Goal: Task Accomplishment & Management: Use online tool/utility

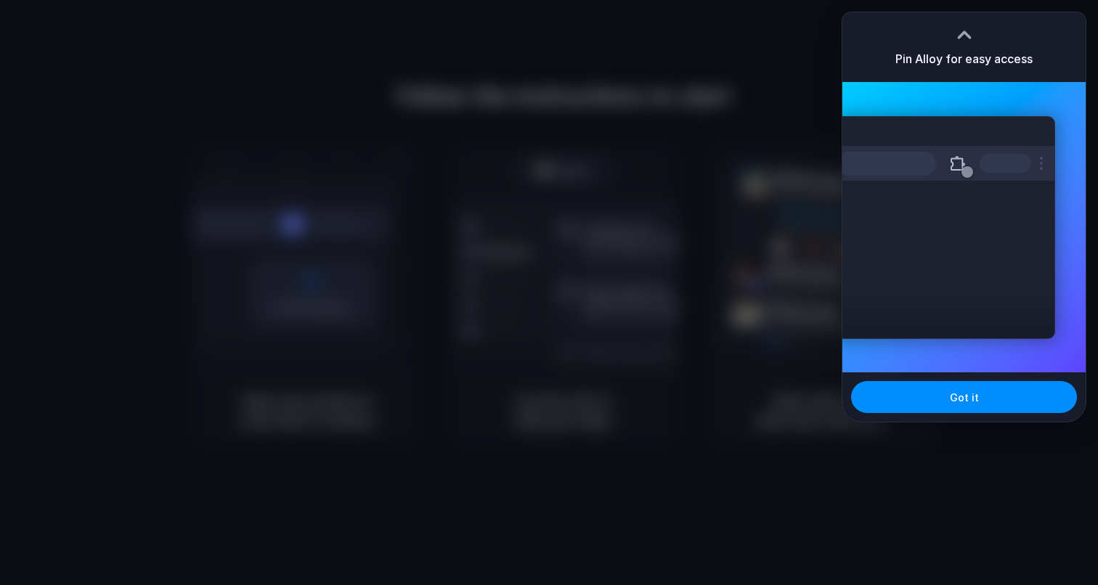
click at [800, 342] on div at bounding box center [549, 292] width 1098 height 585
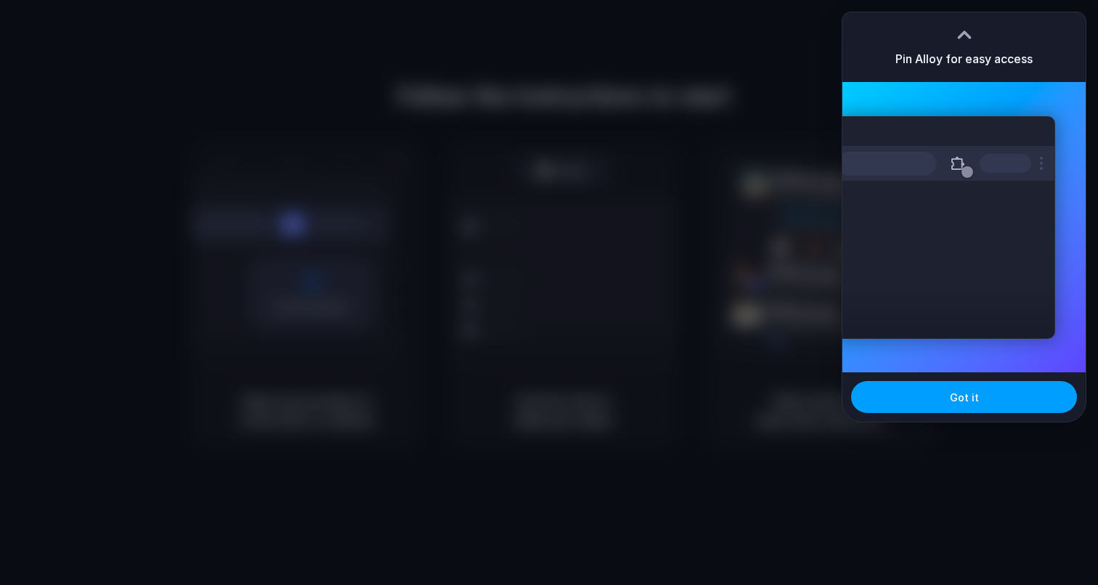
click at [916, 409] on button "Got it" at bounding box center [964, 397] width 226 height 32
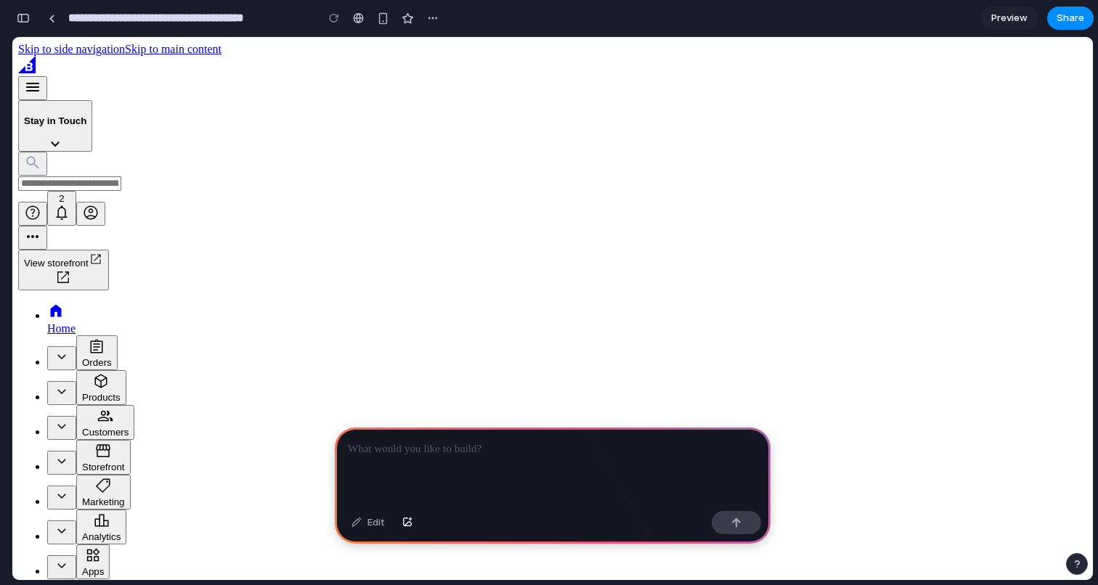
click at [555, 457] on p at bounding box center [553, 449] width 410 height 17
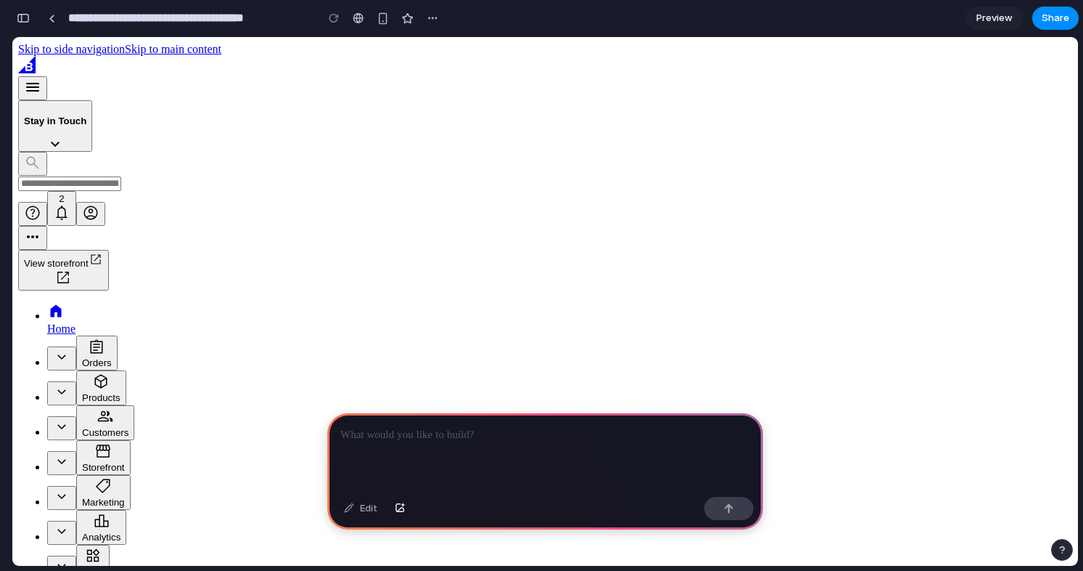
click at [65, 529] on icon "Expand" at bounding box center [61, 531] width 8 height 5
click at [70, 523] on icon "Expand" at bounding box center [61, 531] width 17 height 17
click at [70, 488] on icon "Expand" at bounding box center [61, 496] width 17 height 17
click at [65, 460] on icon "Expand" at bounding box center [61, 462] width 8 height 5
click at [82, 427] on div "Customers" at bounding box center [105, 432] width 46 height 11
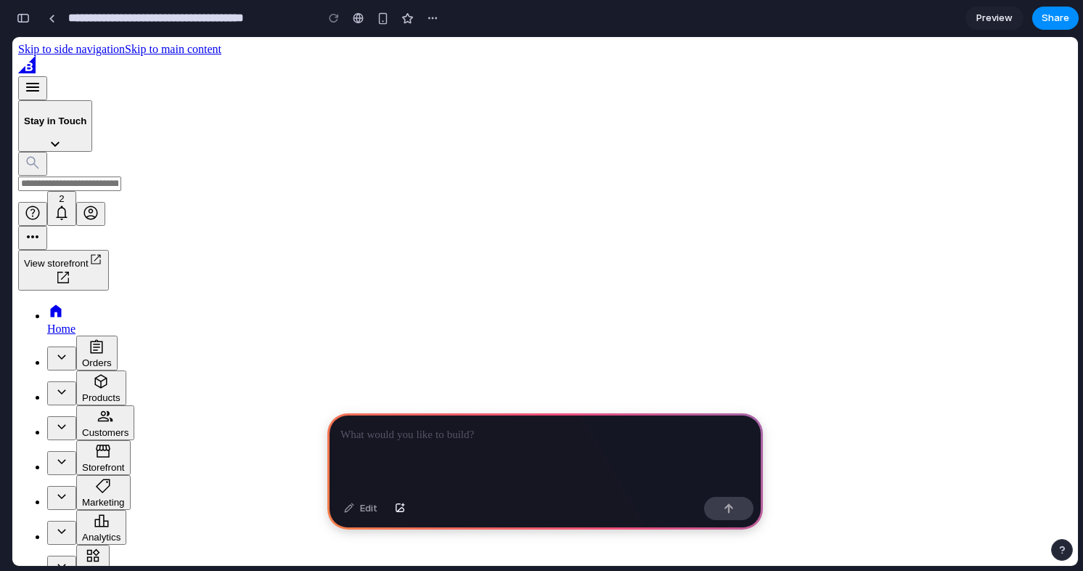
click at [82, 392] on div "Products" at bounding box center [101, 397] width 38 height 11
click at [82, 357] on div "Orders" at bounding box center [97, 362] width 30 height 11
click at [87, 427] on div "Customers" at bounding box center [105, 432] width 46 height 11
click at [87, 302] on ul "Active home icon Home Inactive orders icon Orders All orders Add Search Export …" at bounding box center [545, 491] width 1054 height 378
click at [109, 250] on button "View storefront" at bounding box center [63, 270] width 91 height 41
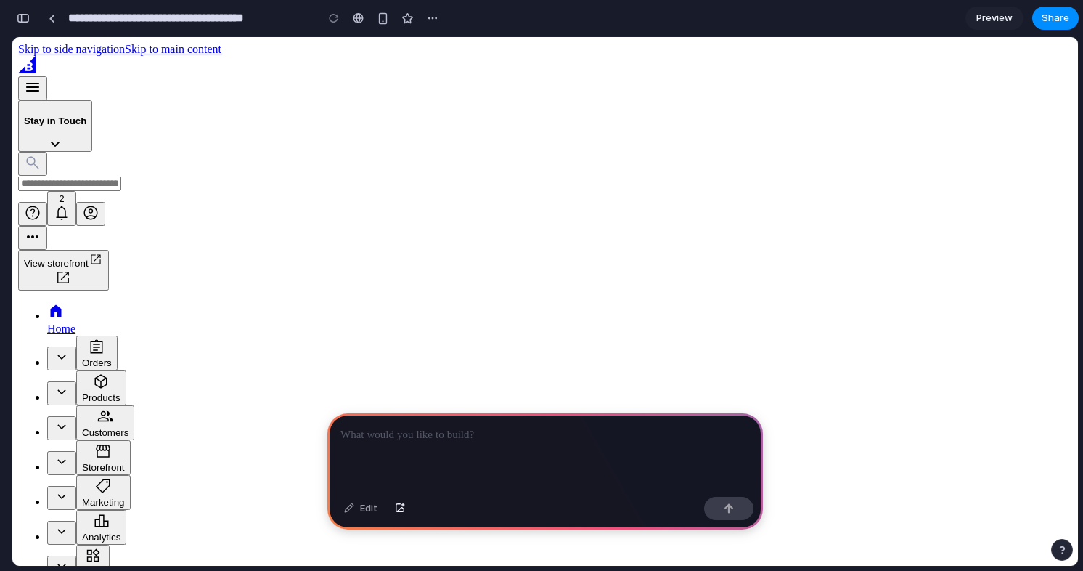
click at [70, 204] on icon "Notifications" at bounding box center [61, 212] width 17 height 17
click at [492, 453] on div at bounding box center [545, 452] width 436 height 78
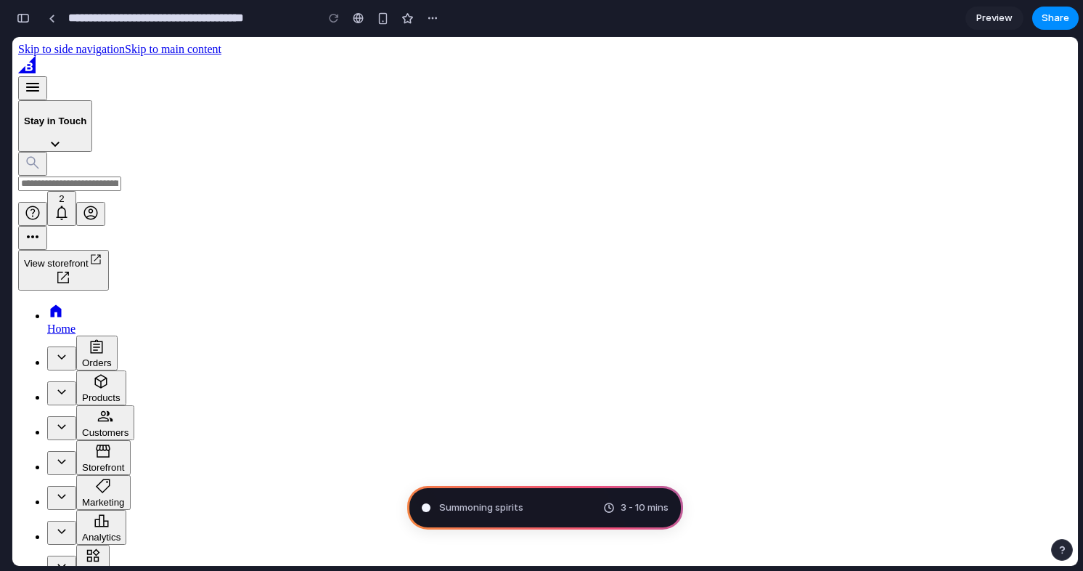
type input "**********"
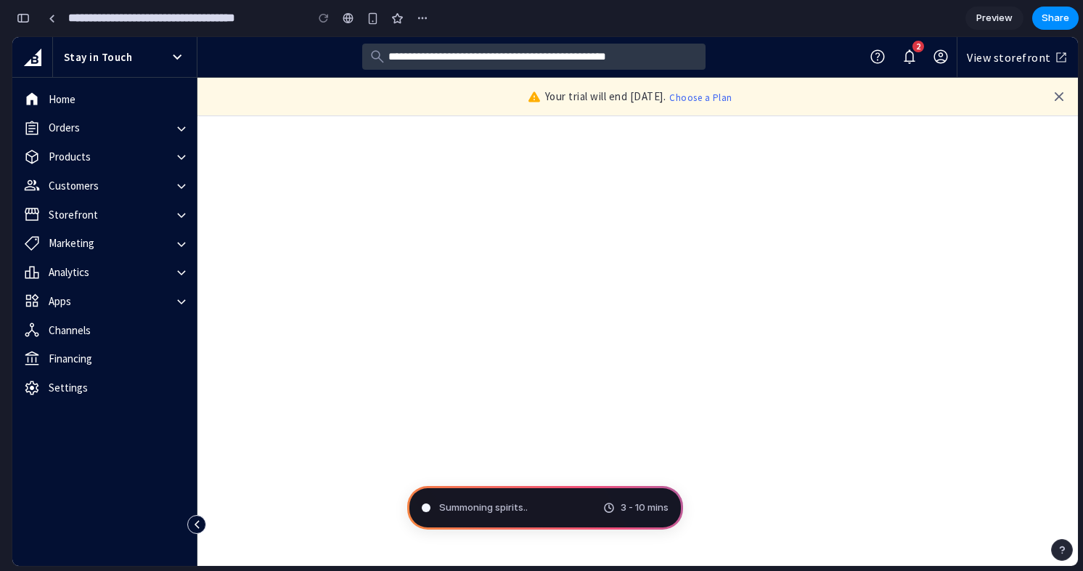
scroll to position [490, 0]
click at [164, 67] on button "Stay in Touch" at bounding box center [124, 57] width 133 height 32
click at [176, 123] on icon "button" at bounding box center [181, 129] width 17 height 17
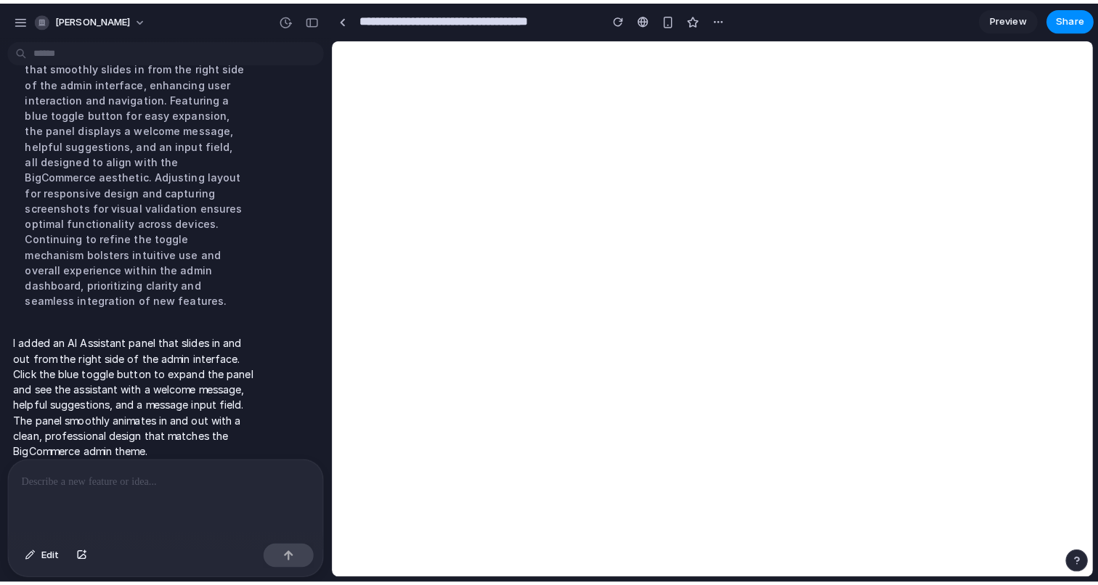
scroll to position [0, 0]
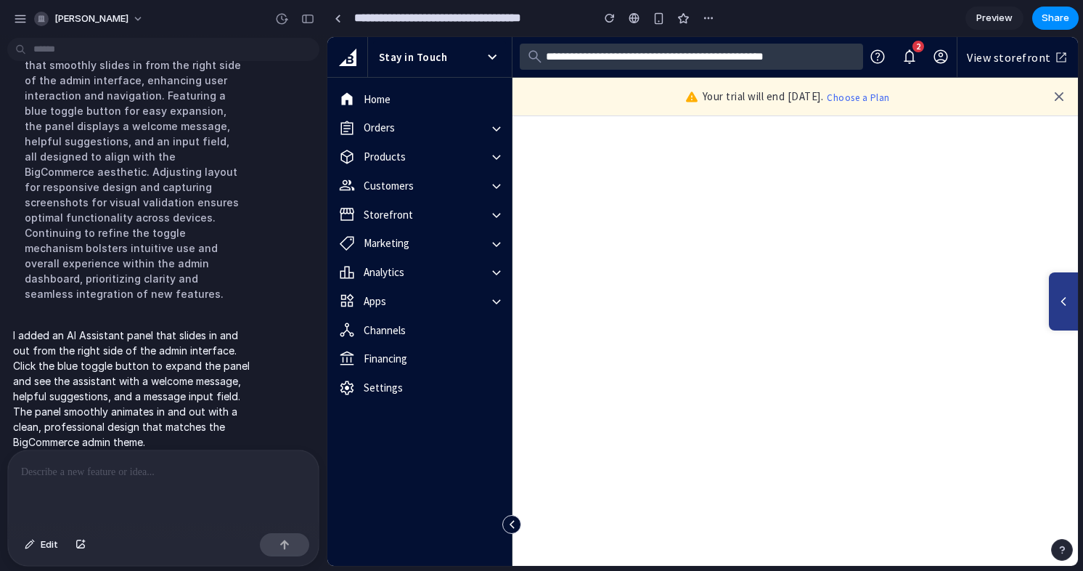
click at [1056, 301] on icon at bounding box center [1063, 301] width 15 height 15
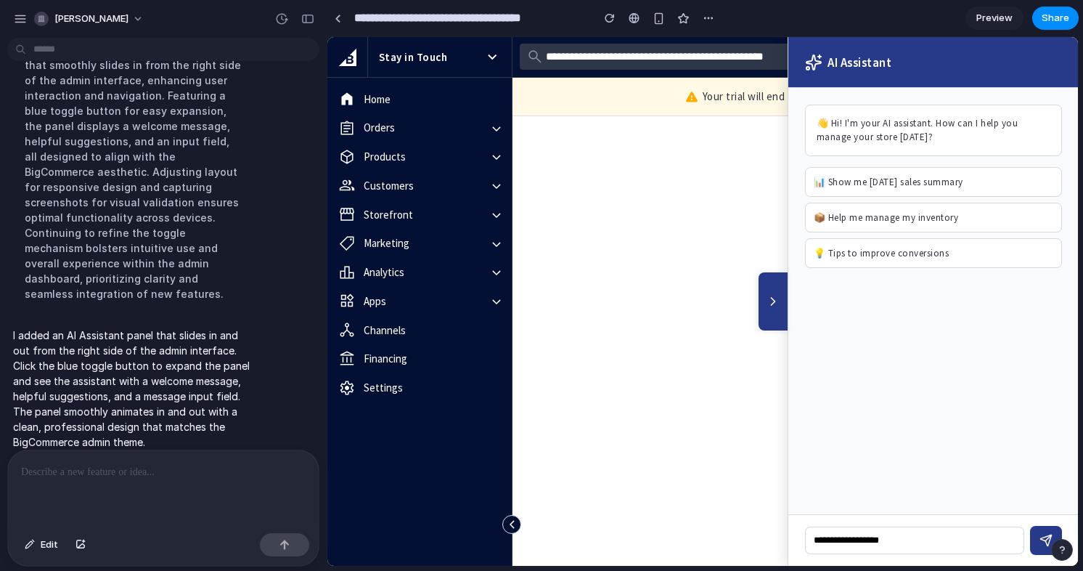
click at [772, 299] on icon at bounding box center [774, 301] width 4 height 7
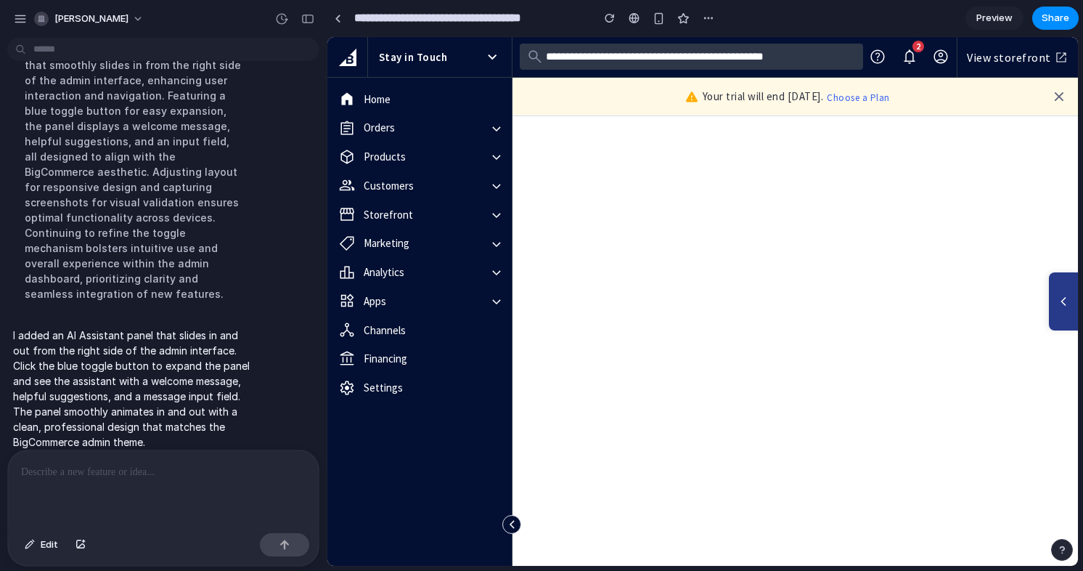
click at [1064, 289] on button at bounding box center [1063, 301] width 29 height 58
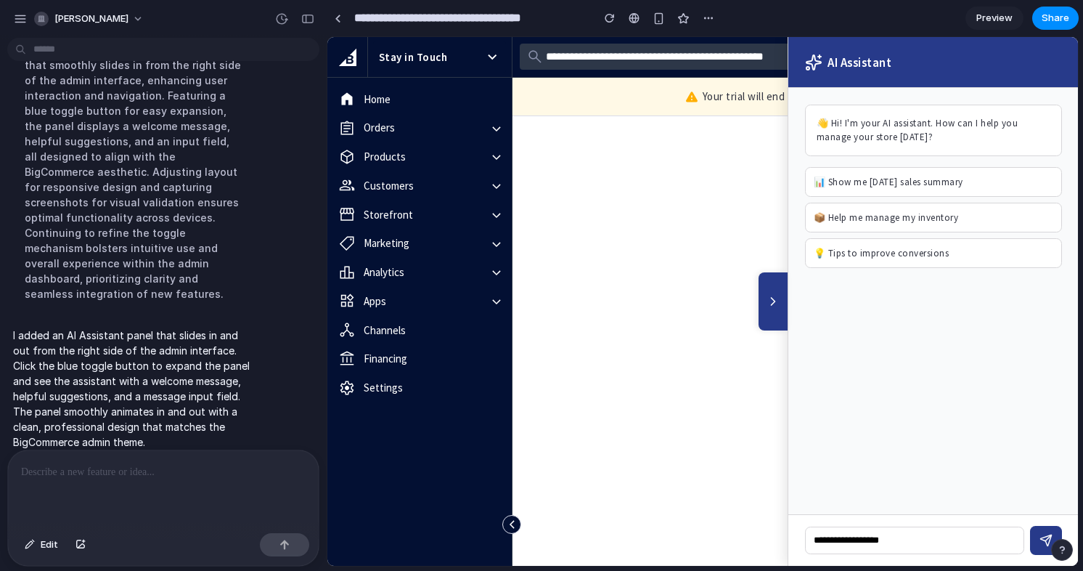
click at [770, 308] on button at bounding box center [773, 301] width 29 height 58
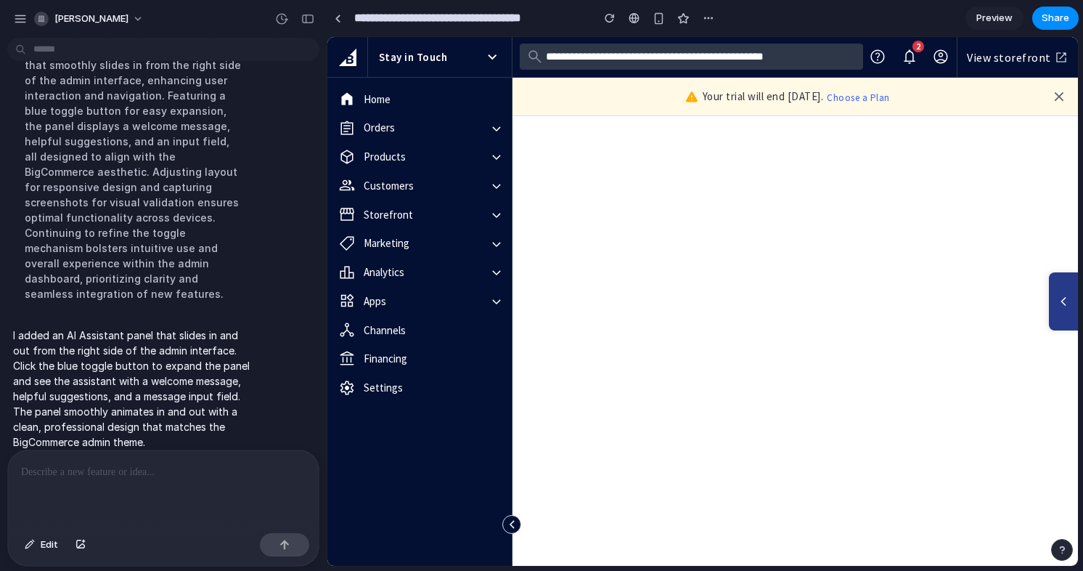
click at [1060, 282] on button at bounding box center [1063, 301] width 29 height 58
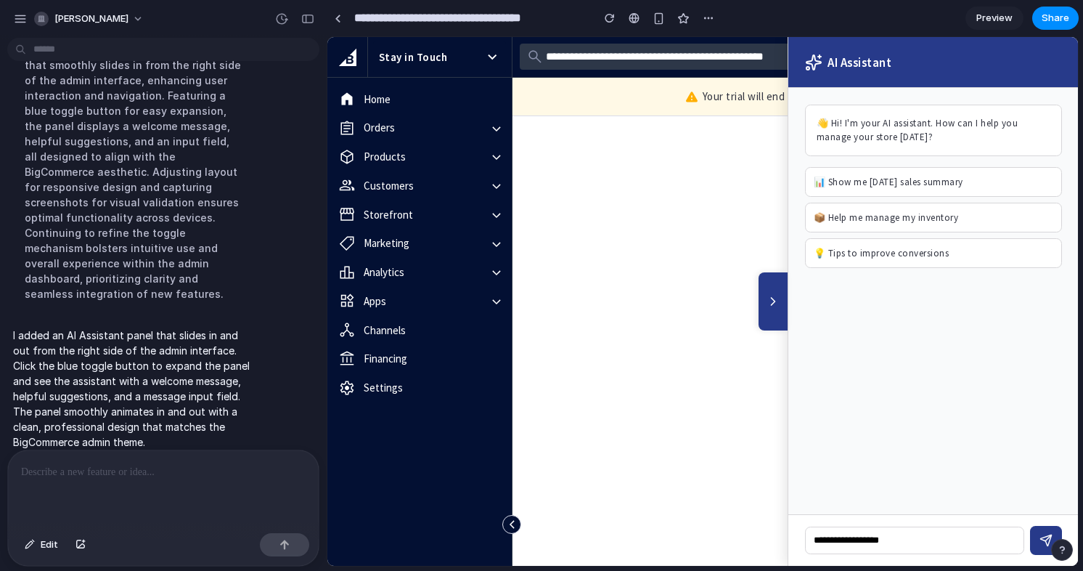
click at [781, 285] on button at bounding box center [773, 301] width 29 height 58
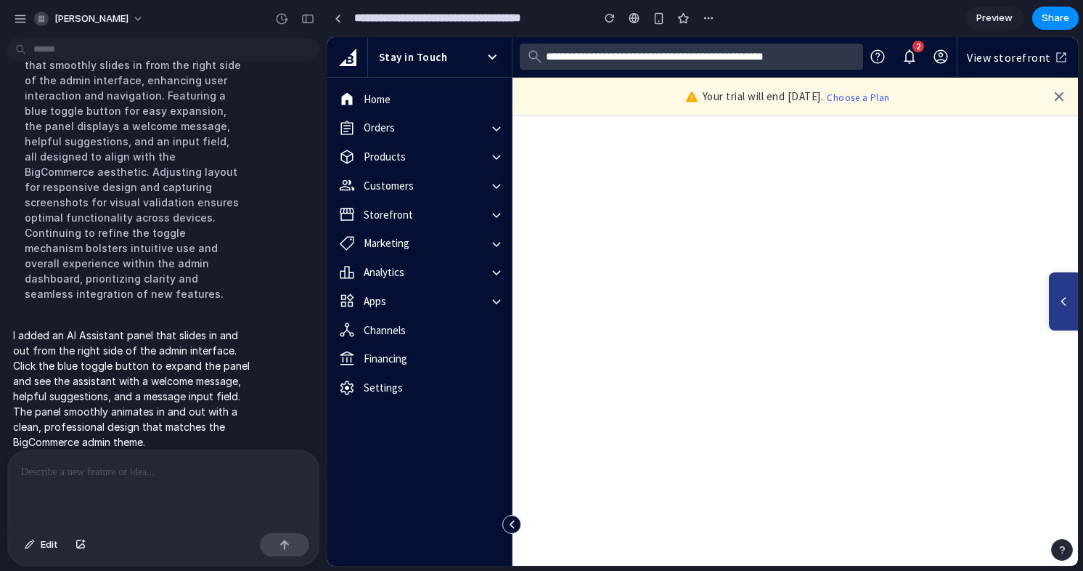
click at [1054, 306] on button at bounding box center [1063, 301] width 29 height 58
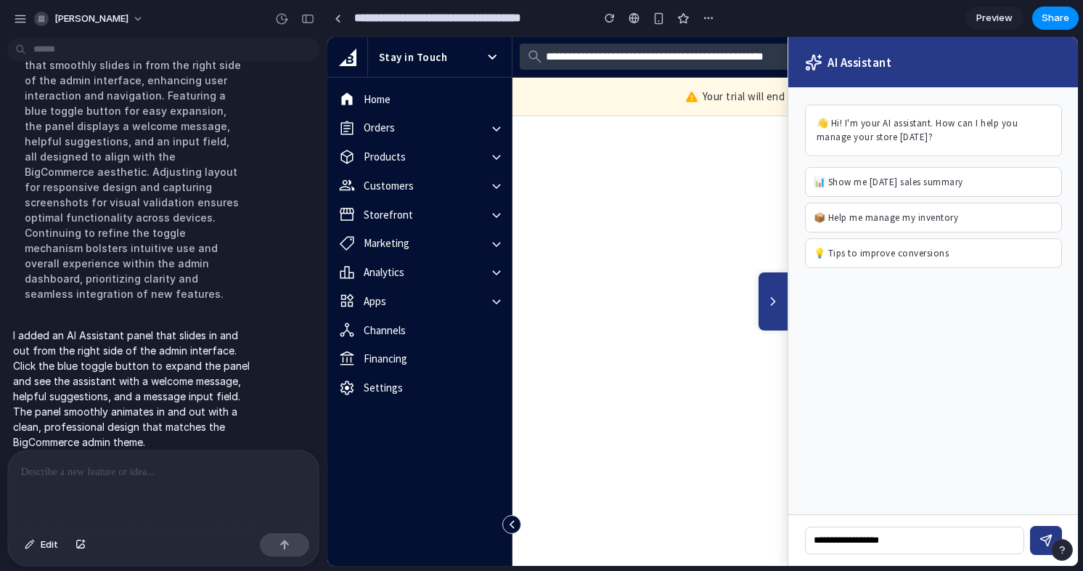
click at [774, 281] on button at bounding box center [773, 301] width 29 height 58
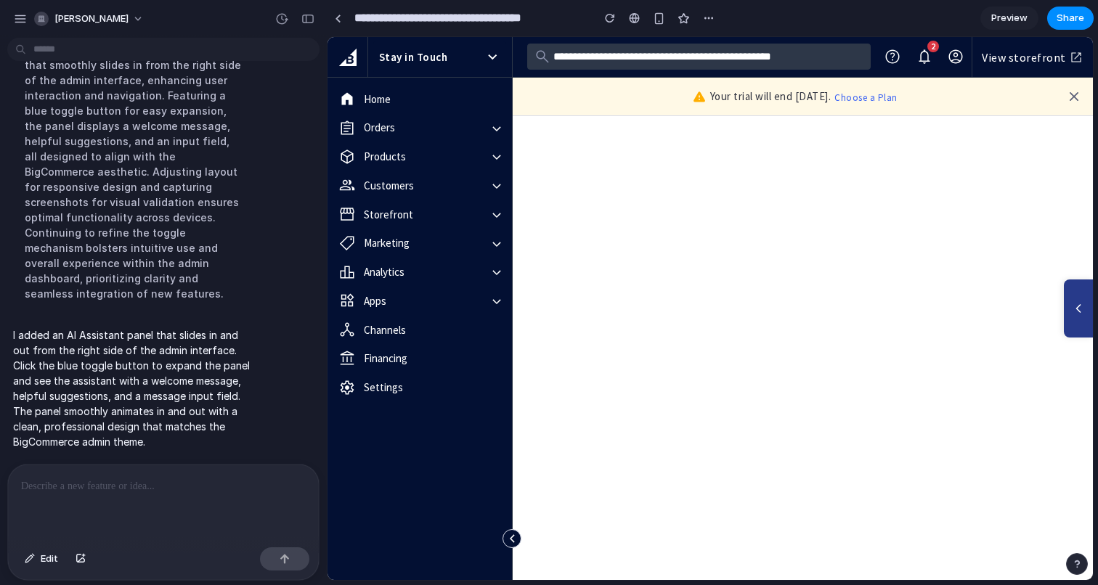
scroll to position [155, 0]
